Goal: Task Accomplishment & Management: Use online tool/utility

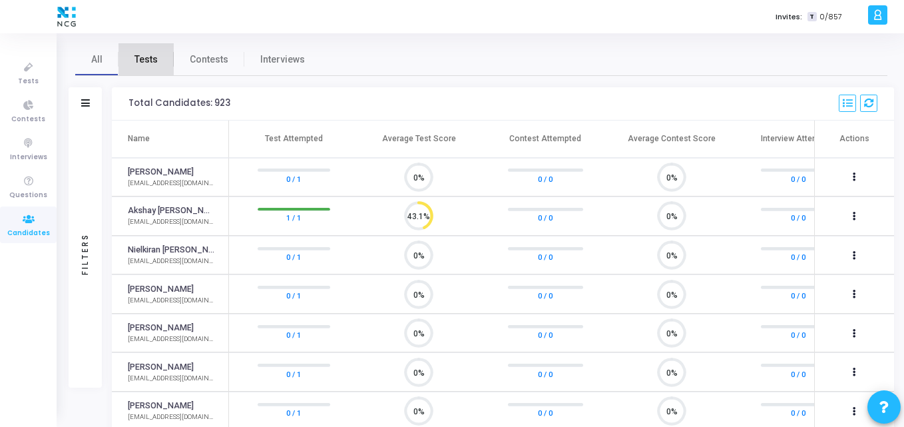
click at [147, 59] on span "Tests" at bounding box center [146, 60] width 23 height 14
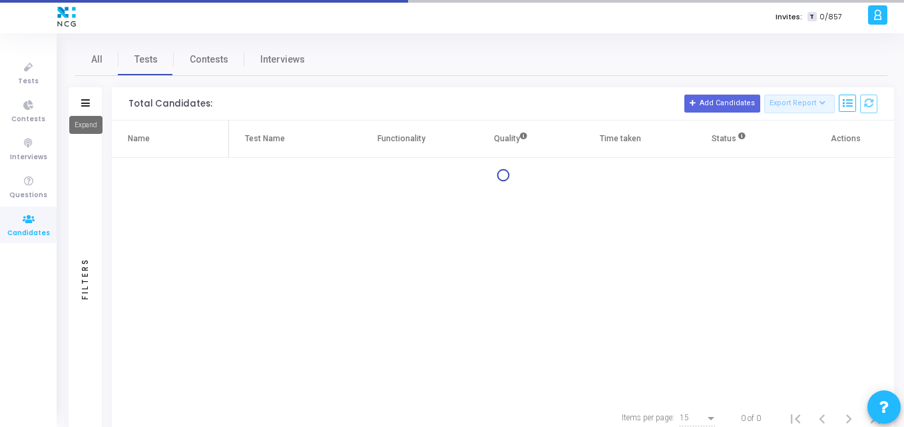
click at [89, 107] on mat-tooltip-component "Expand" at bounding box center [86, 125] width 52 height 37
click at [85, 107] on mat-tooltip-component "Expand" at bounding box center [86, 125] width 52 height 37
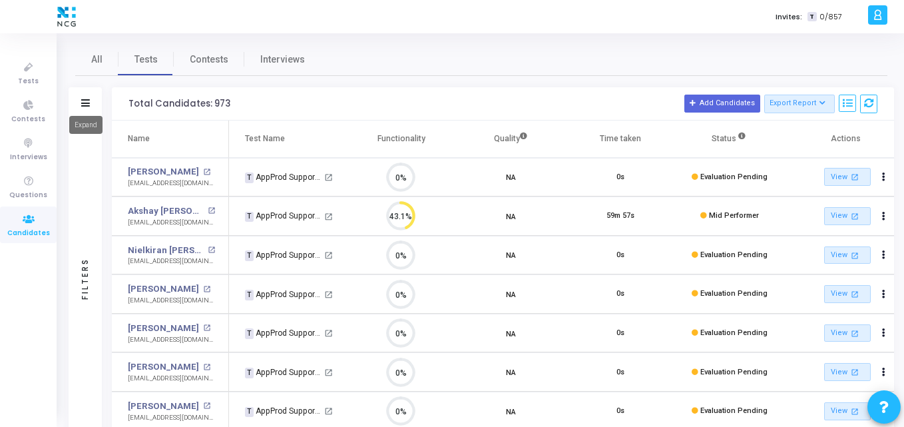
click at [85, 107] on mat-tooltip-component "Expand" at bounding box center [86, 125] width 52 height 37
click at [78, 95] on div "Filters" at bounding box center [85, 103] width 33 height 33
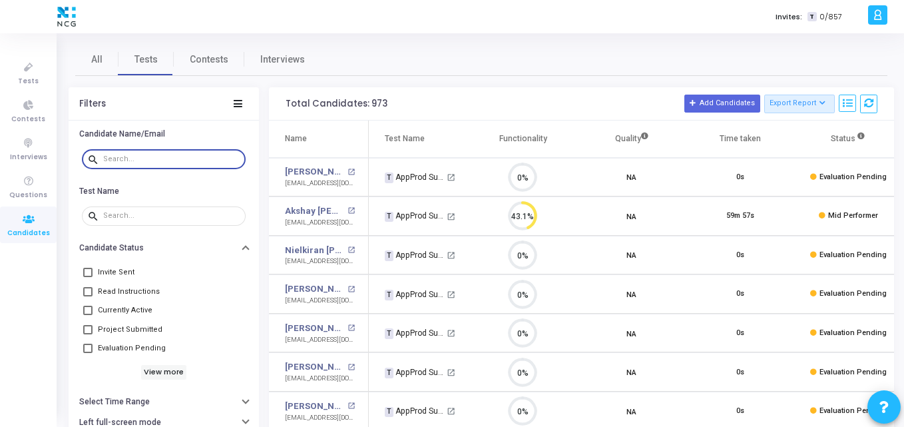
click at [131, 159] on input "text" at bounding box center [171, 159] width 137 height 8
paste input "[EMAIL_ADDRESS][DOMAIN_NAME]"
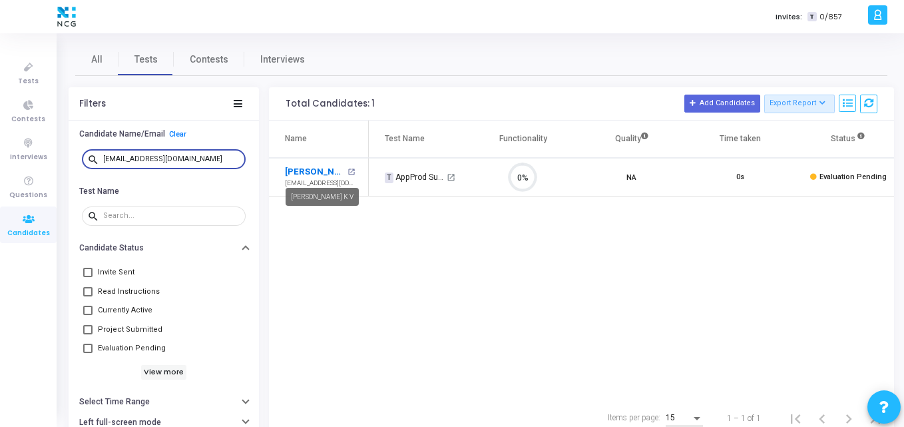
type input "[EMAIL_ADDRESS][DOMAIN_NAME]"
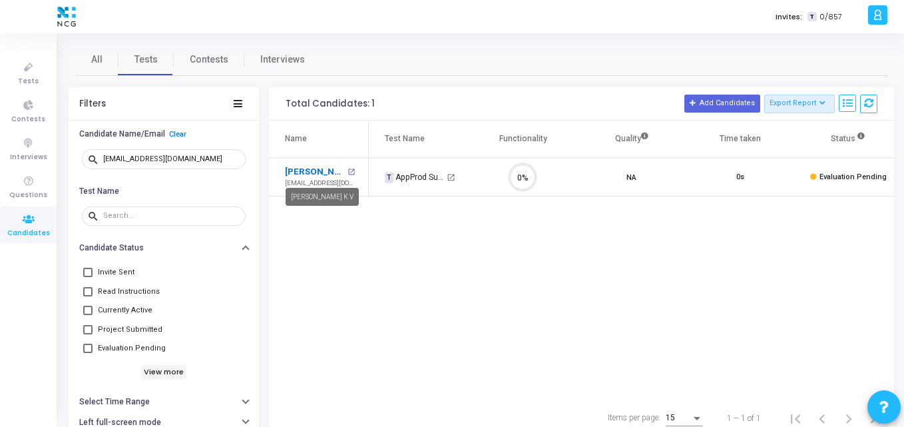
click at [307, 170] on link "[PERSON_NAME] K V" at bounding box center [314, 171] width 59 height 13
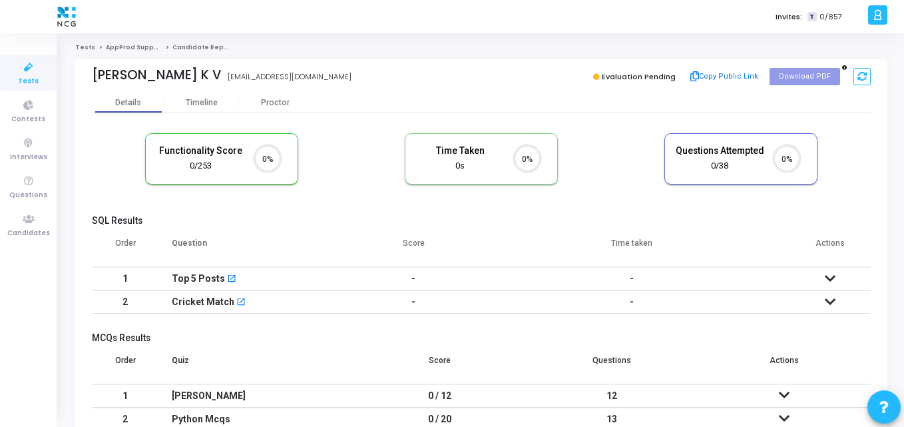
click at [476, 200] on div "Functionality Score 0/253 0% Time Taken calculated once the test is completed T…" at bounding box center [481, 166] width 779 height 78
click at [855, 72] on button at bounding box center [862, 77] width 17 height 18
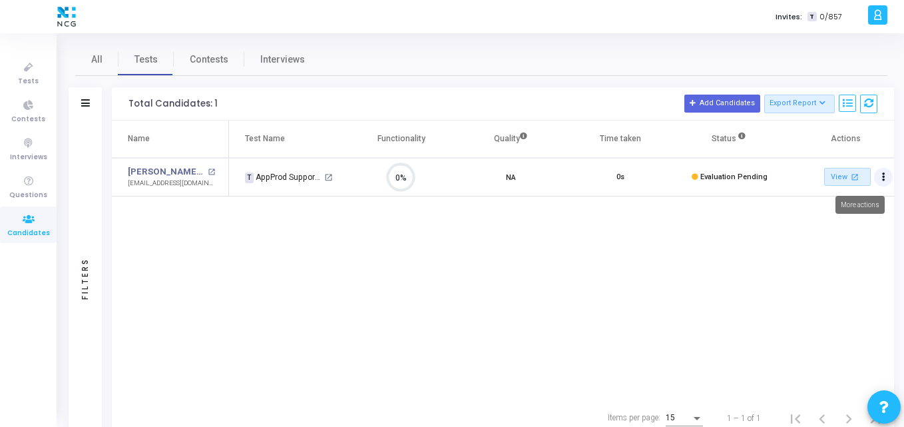
click at [880, 175] on button "Actions" at bounding box center [883, 177] width 19 height 19
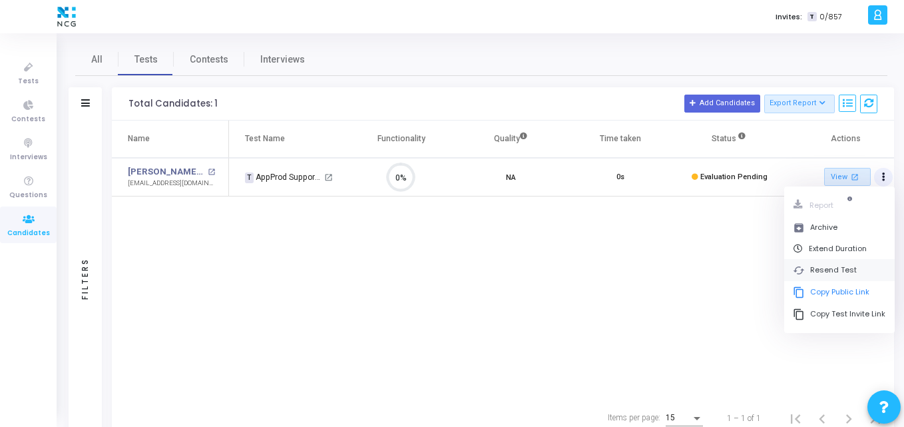
click at [825, 264] on button "cached Resend Test" at bounding box center [840, 270] width 111 height 22
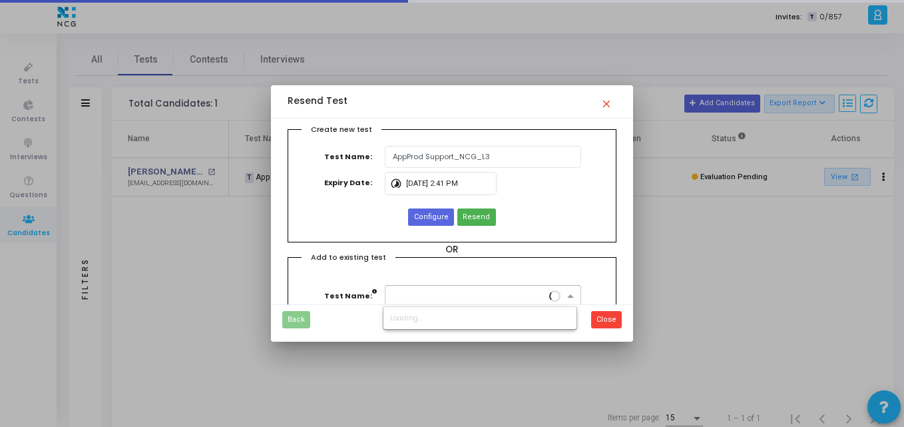
click at [443, 292] on input "text" at bounding box center [469, 294] width 155 height 11
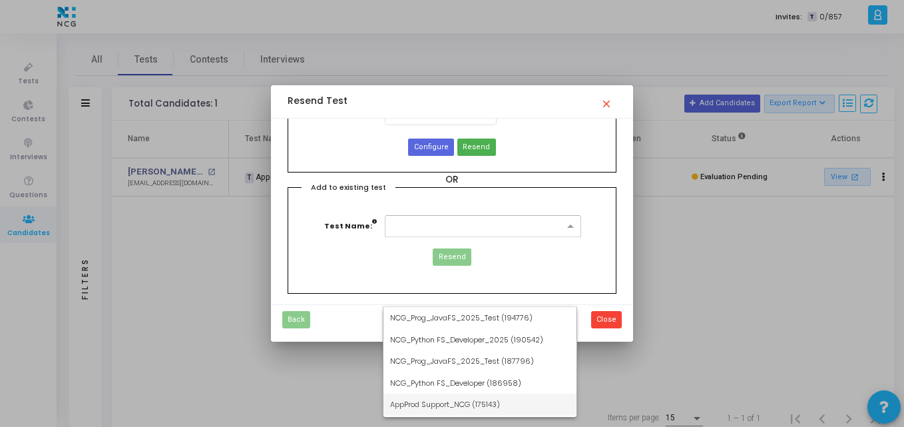
click at [444, 412] on div "AppProd Support_NCG (175143)" at bounding box center [480, 405] width 193 height 22
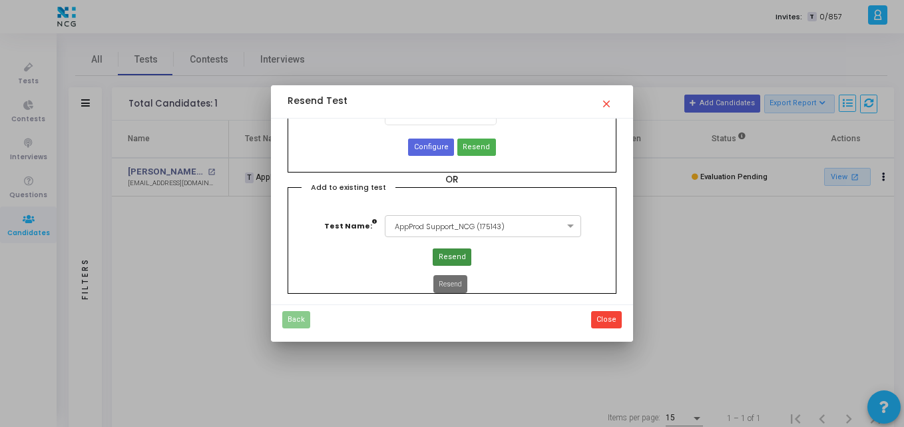
click at [456, 262] on span "Resend" at bounding box center [452, 257] width 27 height 11
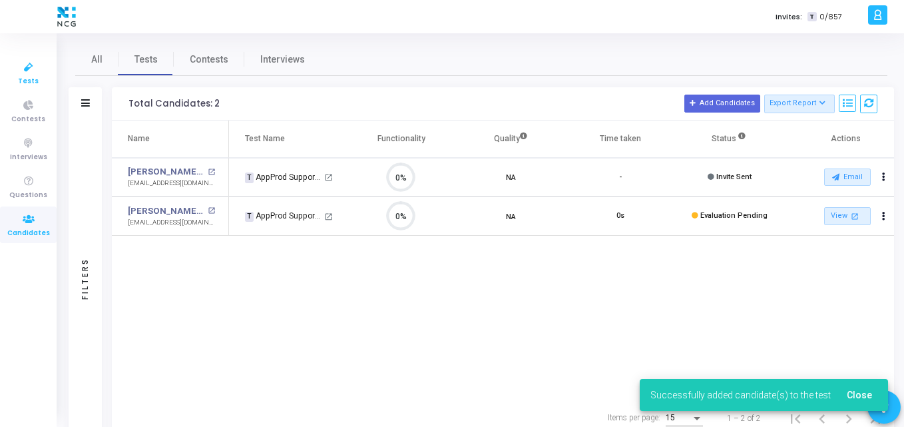
click at [31, 69] on icon at bounding box center [29, 67] width 28 height 17
